Goal: Entertainment & Leisure: Consume media (video, audio)

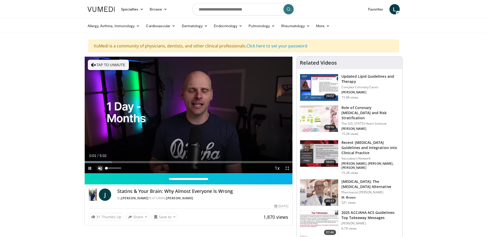
click at [99, 168] on span "Video Player" at bounding box center [100, 168] width 10 height 10
drag, startPoint x: 89, startPoint y: 161, endPoint x: 83, endPoint y: 161, distance: 6.4
click at [288, 167] on span "Video Player" at bounding box center [287, 168] width 10 height 10
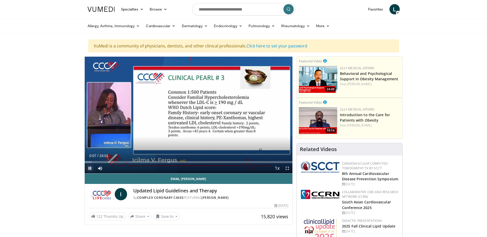
click at [88, 168] on span "Video Player" at bounding box center [90, 168] width 10 height 10
